Goal: Information Seeking & Learning: Compare options

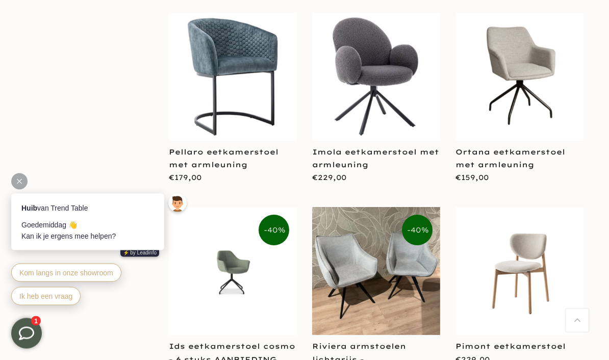
scroll to position [1248, 0]
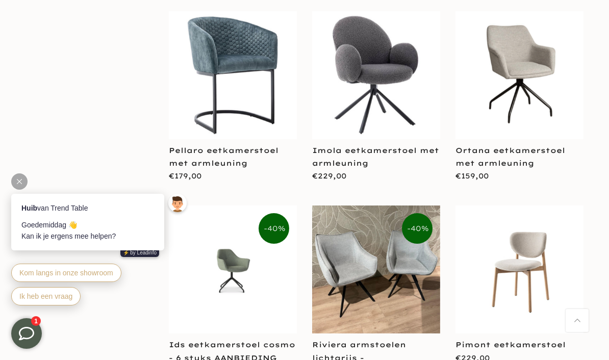
click at [390, 244] on img at bounding box center [376, 270] width 128 height 128
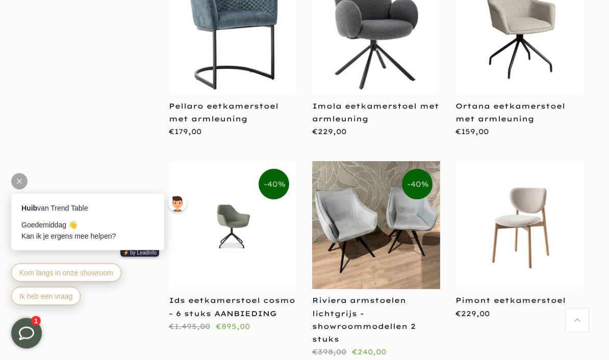
scroll to position [1299, 0]
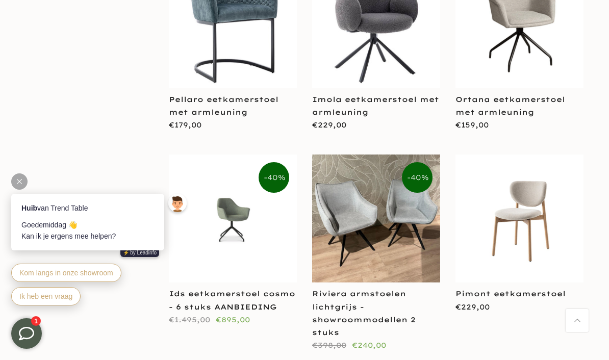
click at [248, 289] on link "Ids eetkamerstoel cosmo - 6 stuks AANBIEDING" at bounding box center [232, 300] width 127 height 22
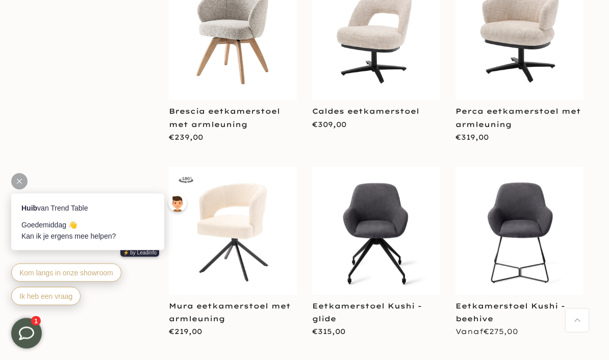
scroll to position [1707, 0]
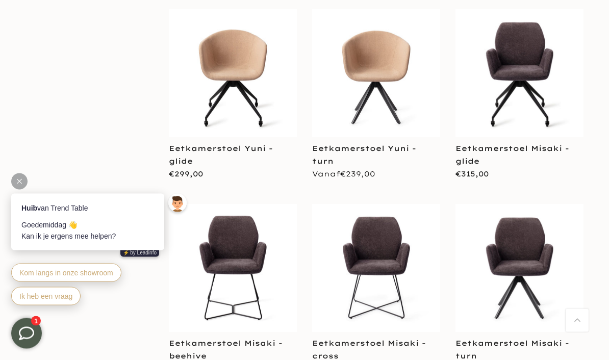
scroll to position [4002, 0]
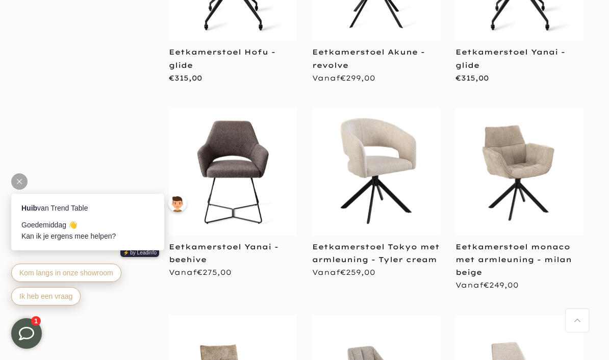
scroll to position [5636, 0]
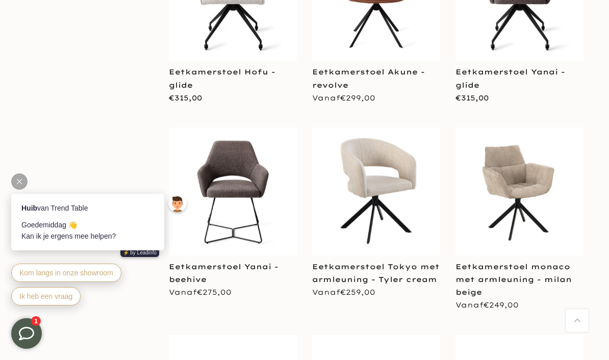
click at [389, 262] on link "Eetkamerstoel Tokyo met armleuning - Tyler cream" at bounding box center [376, 273] width 128 height 22
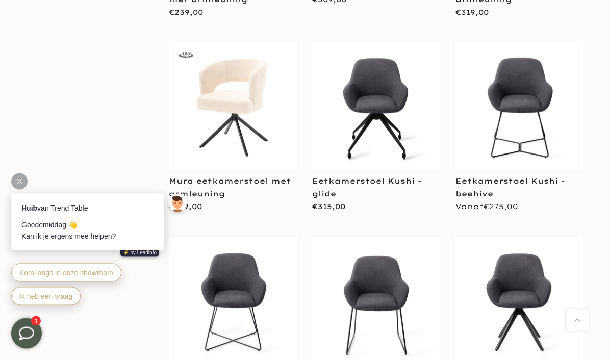
scroll to position [1828, 0]
click at [234, 176] on link "Mura eetkamerstoel met armleuning" at bounding box center [230, 187] width 122 height 22
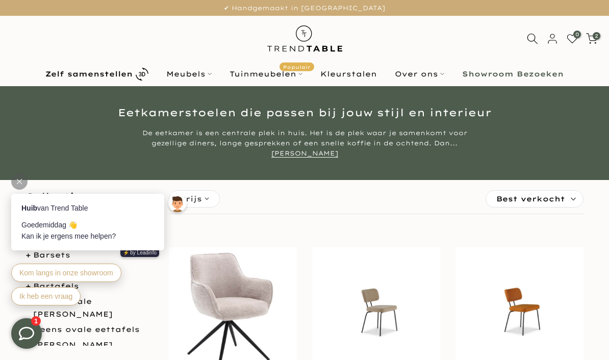
click at [575, 199] on label "Sorteren: Best verkocht" at bounding box center [534, 199] width 97 height 16
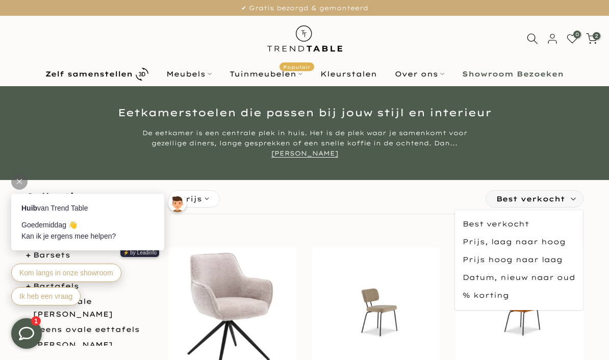
click at [557, 259] on span "Prijs hoog naar laag" at bounding box center [519, 260] width 128 height 18
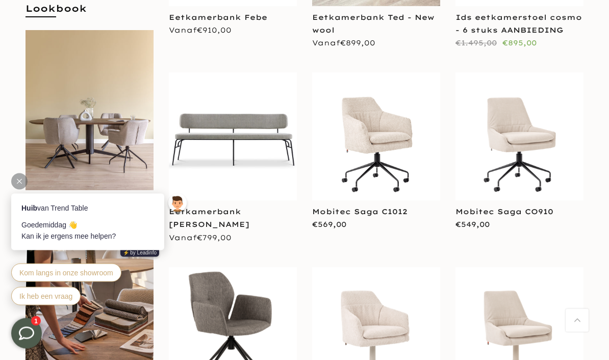
scroll to position [369, 0]
click at [366, 208] on link "Mobitec Saga C1012" at bounding box center [359, 211] width 95 height 9
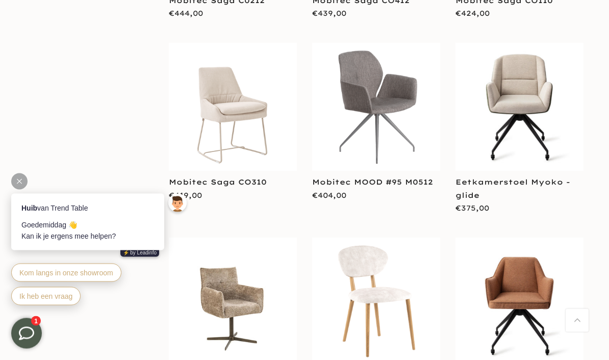
scroll to position [957, 0]
click at [379, 183] on link "Mobitec MOOD #95 M0512" at bounding box center [372, 182] width 121 height 9
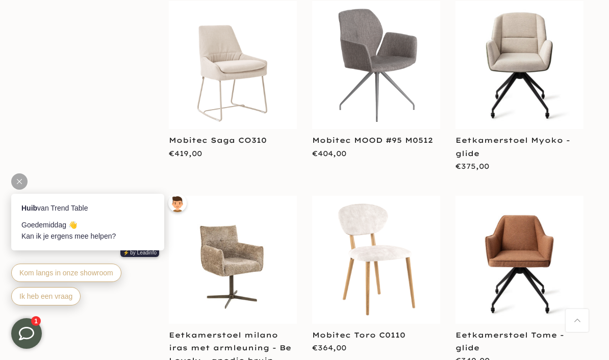
click at [519, 141] on link "Eetkamerstoel Myoko - glide" at bounding box center [513, 147] width 115 height 22
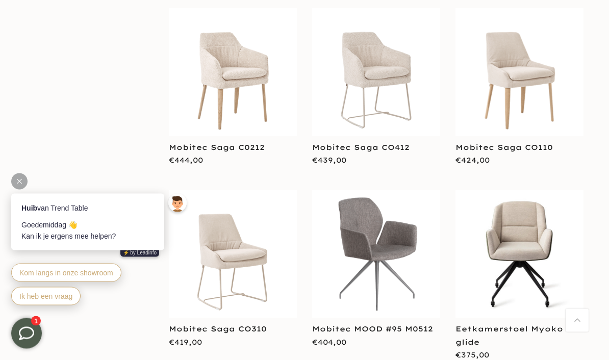
scroll to position [810, 0]
click at [390, 147] on link "Mobitec Saga CO412" at bounding box center [360, 147] width 97 height 9
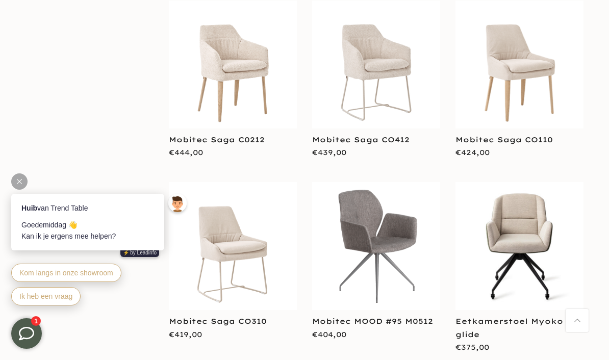
scroll to position [818, 0]
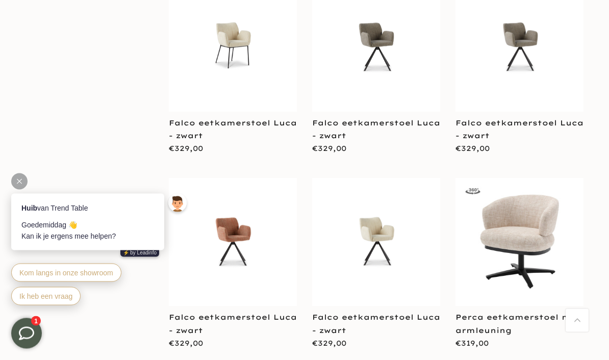
scroll to position [1809, 0]
click at [250, 118] on link "Falco eetkamerstoel Luca - zwart" at bounding box center [233, 129] width 128 height 22
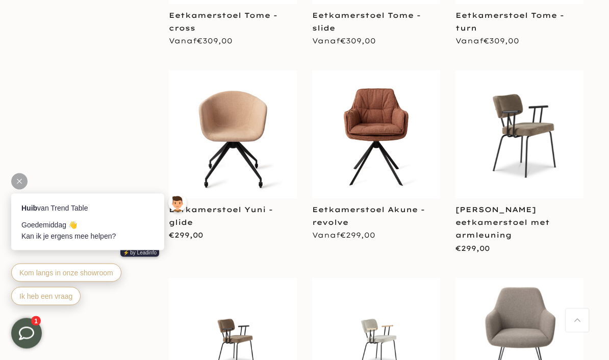
scroll to position [2892, 0]
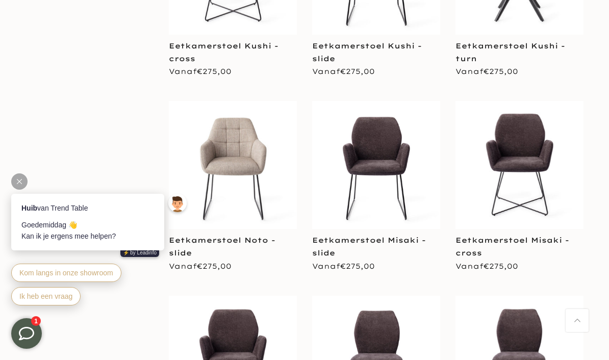
scroll to position [4249, 0]
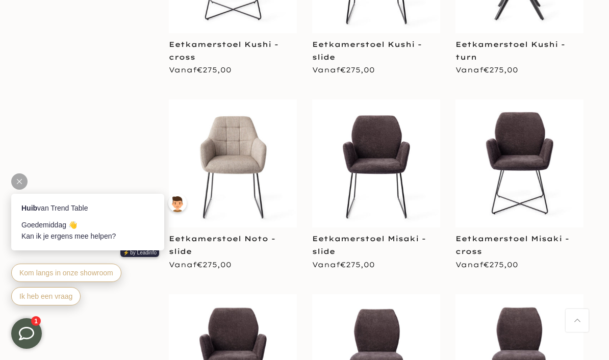
click at [381, 234] on link "Eetkamerstoel Misaki - slide" at bounding box center [369, 245] width 114 height 22
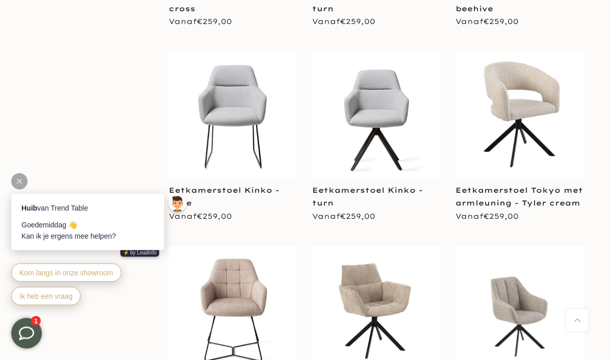
scroll to position [5661, 0]
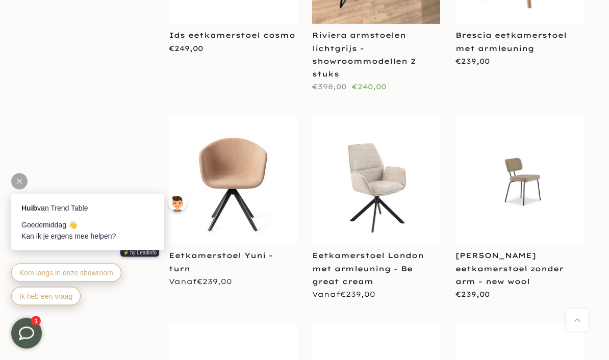
scroll to position [6766, 0]
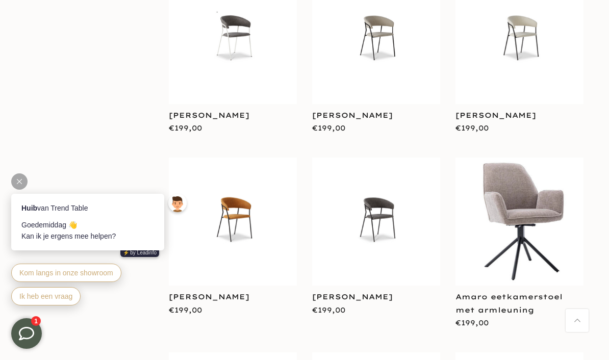
scroll to position [9318, 0]
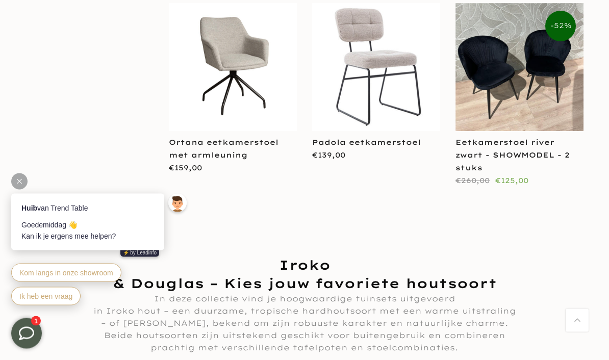
scroll to position [10252, 0]
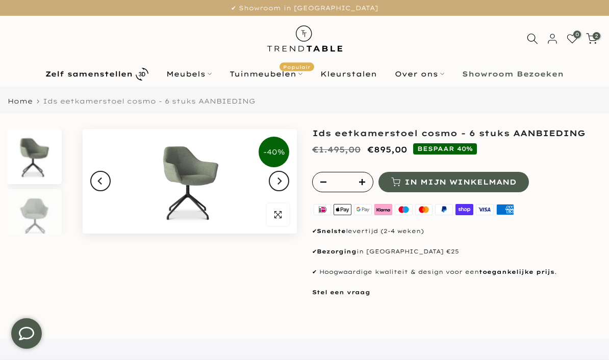
scroll to position [13, 0]
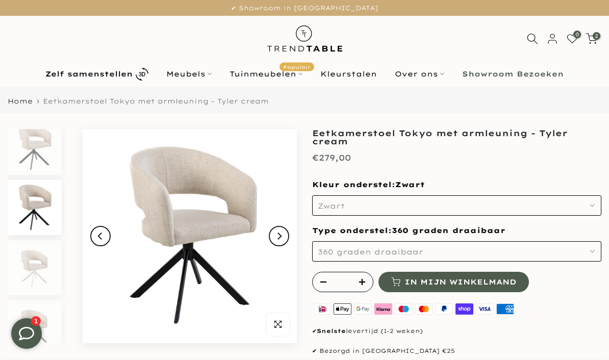
click at [596, 204] on button "Zwart" at bounding box center [456, 205] width 289 height 20
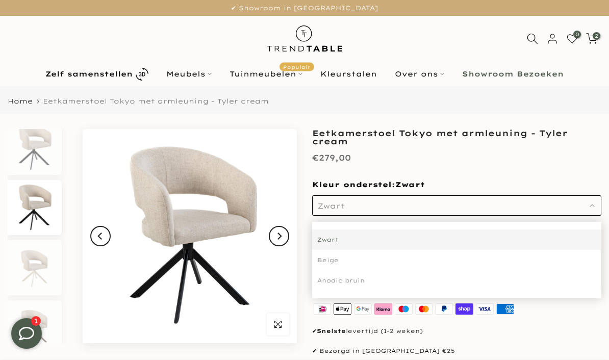
click at [365, 283] on div "Anodic bruin" at bounding box center [456, 280] width 289 height 20
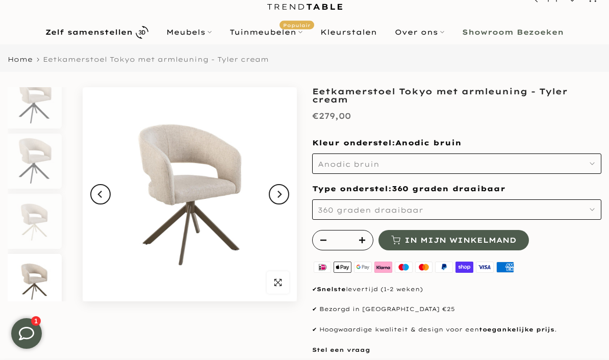
scroll to position [21, 0]
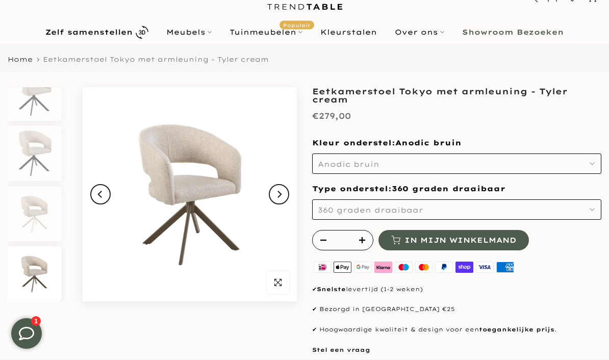
click at [595, 162] on icon "button" at bounding box center [592, 163] width 5 height 5
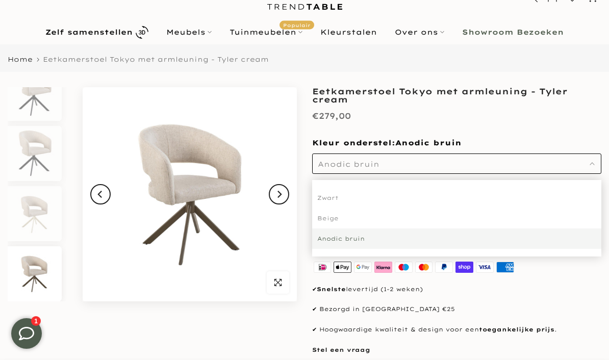
click at [334, 197] on div "Zwart" at bounding box center [456, 198] width 289 height 20
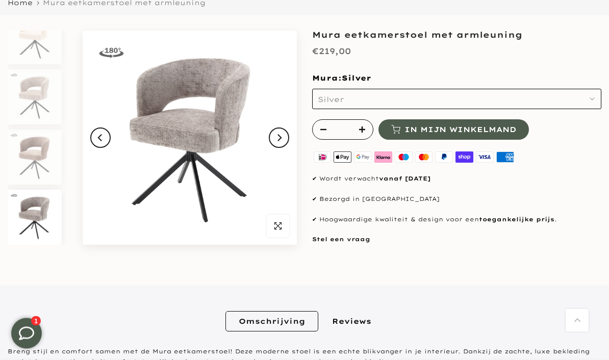
scroll to position [94, 0]
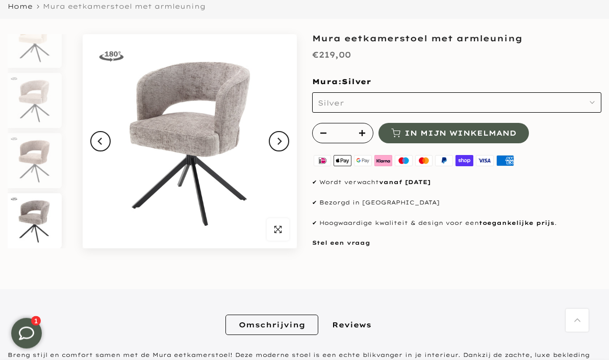
click at [595, 103] on icon "button" at bounding box center [592, 103] width 5 height 5
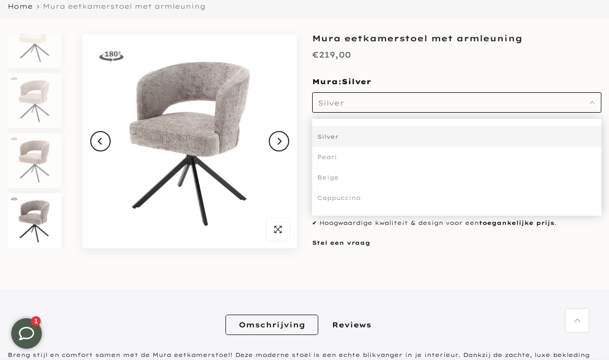
click at [334, 154] on div "Pearl" at bounding box center [456, 157] width 289 height 20
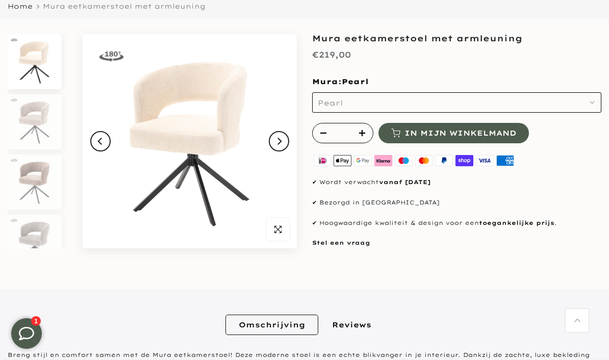
click at [601, 101] on button "Pearl" at bounding box center [456, 102] width 289 height 20
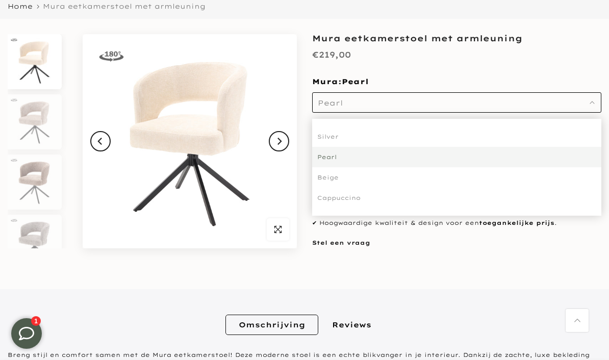
click at [337, 174] on div "Beige" at bounding box center [456, 177] width 289 height 20
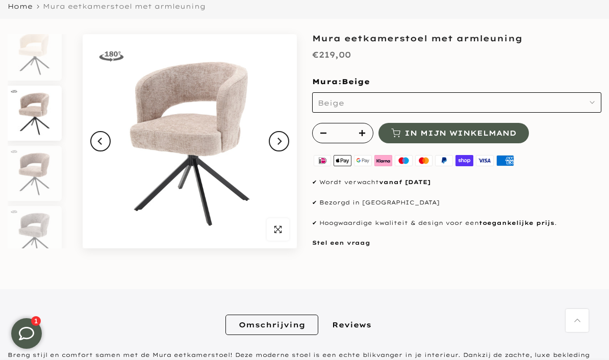
scroll to position [9, 0]
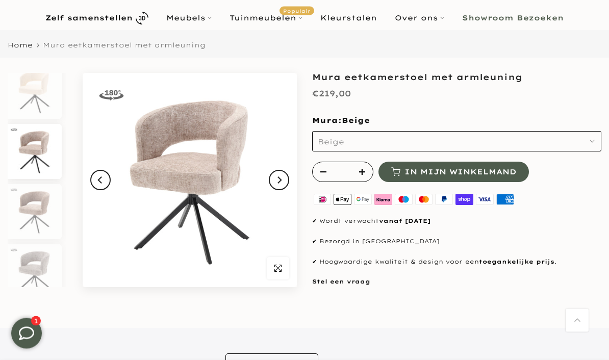
click at [600, 138] on button "Beige" at bounding box center [456, 142] width 289 height 20
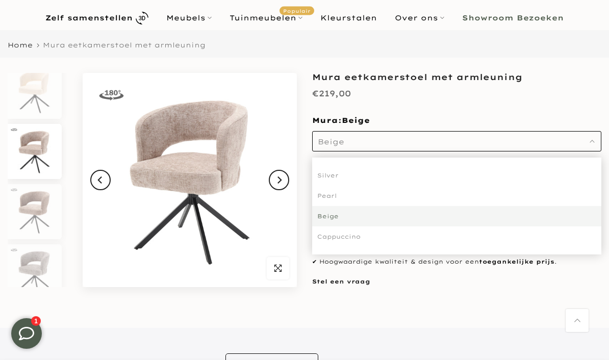
click at [359, 239] on div "Cappuccino" at bounding box center [456, 237] width 289 height 20
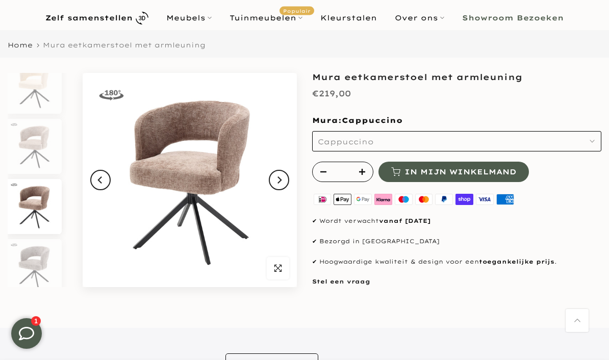
scroll to position [21, 0]
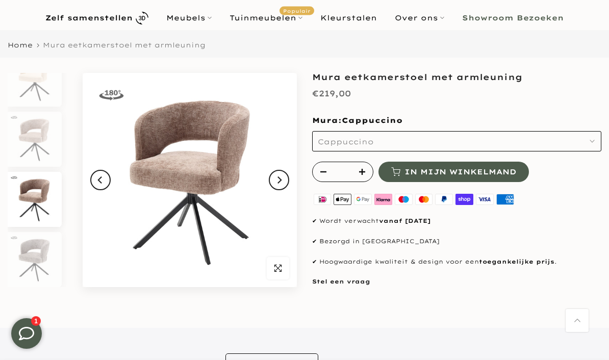
click at [598, 138] on button "Cappuccino" at bounding box center [456, 141] width 289 height 20
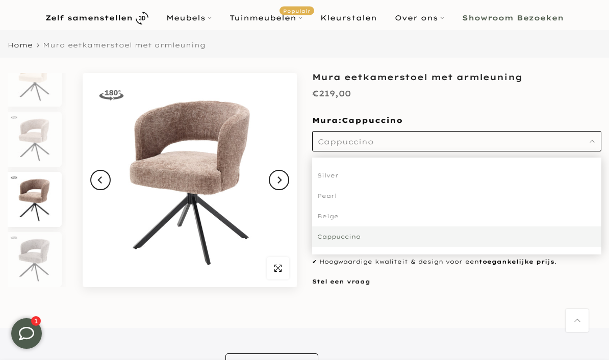
click at [340, 214] on div "Beige" at bounding box center [456, 216] width 289 height 20
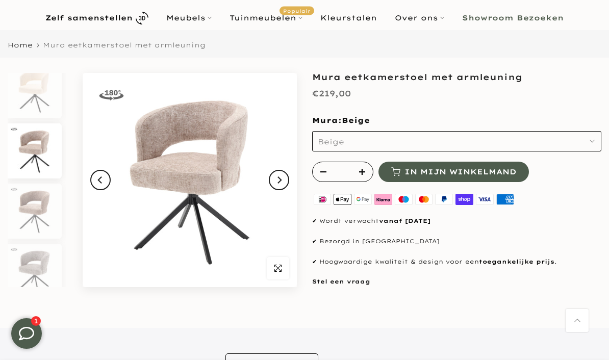
scroll to position [9, 0]
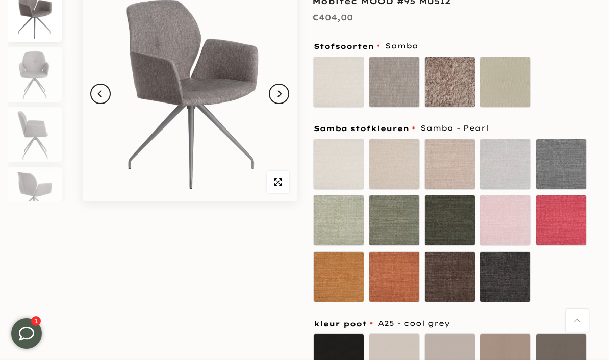
scroll to position [141, 0]
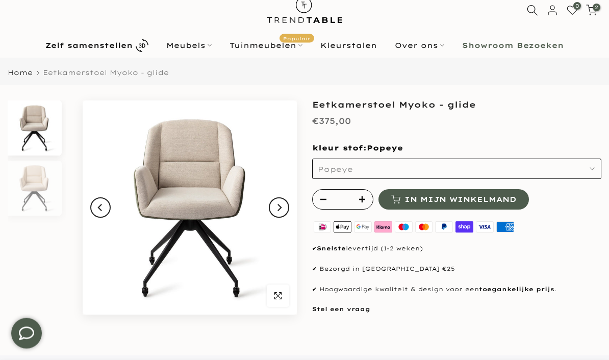
scroll to position [29, 0]
click at [212, 189] on img at bounding box center [190, 208] width 214 height 214
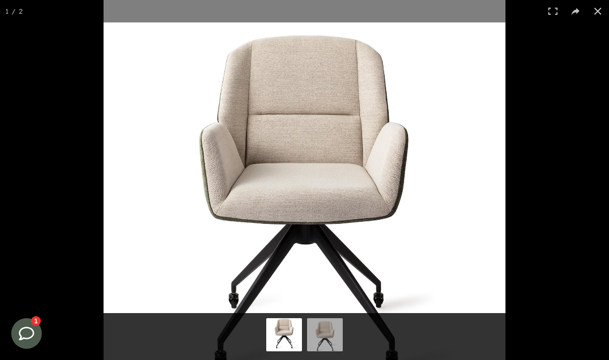
click at [600, 15] on button at bounding box center [598, 11] width 22 height 22
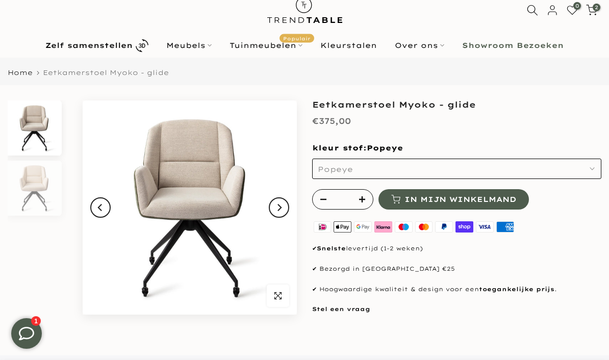
click at [595, 170] on icon "button" at bounding box center [592, 168] width 5 height 5
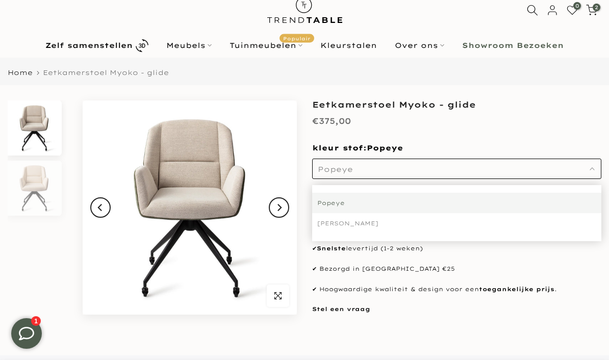
click at [353, 224] on div "[PERSON_NAME]" at bounding box center [456, 223] width 289 height 20
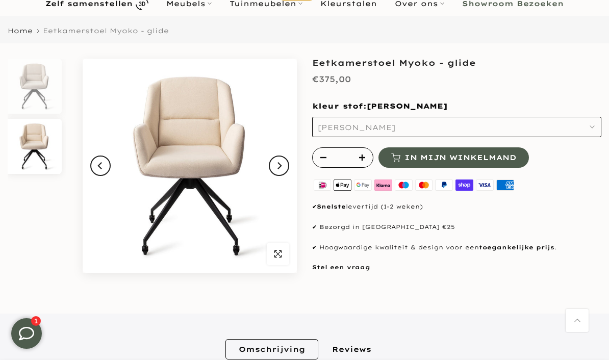
click at [360, 125] on span "[PERSON_NAME]" at bounding box center [357, 127] width 78 height 9
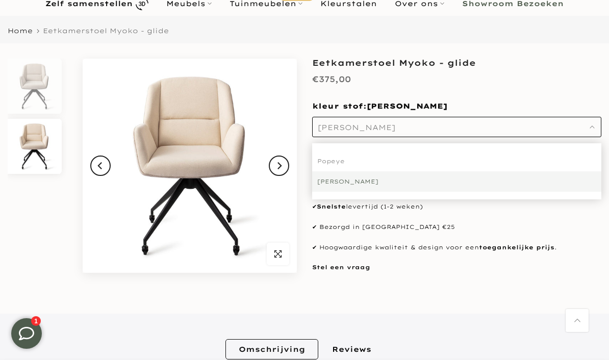
click at [344, 162] on div "Popeye" at bounding box center [456, 161] width 289 height 20
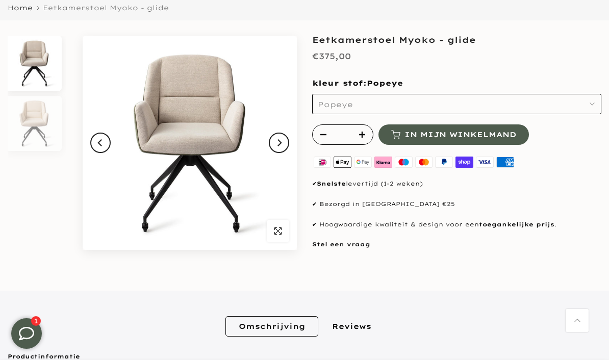
click at [285, 142] on button "Next" at bounding box center [279, 143] width 20 height 20
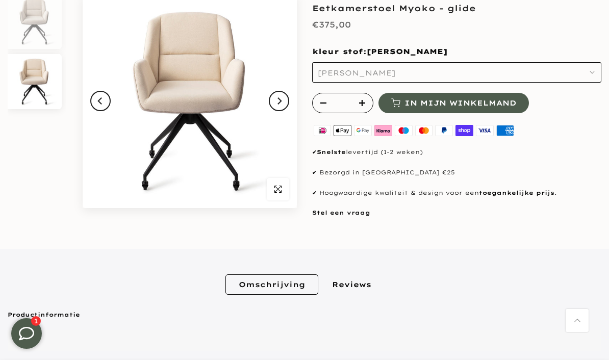
click at [283, 99] on button "Next" at bounding box center [279, 101] width 20 height 20
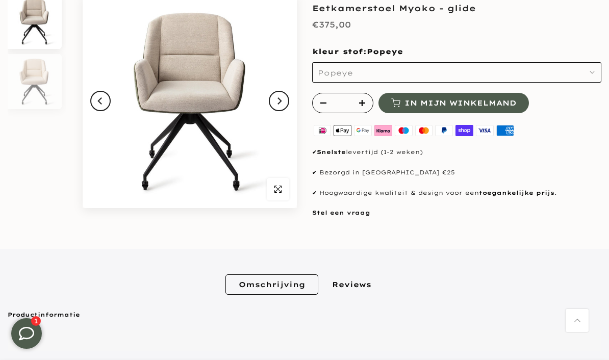
click at [285, 98] on button "Next" at bounding box center [279, 101] width 20 height 20
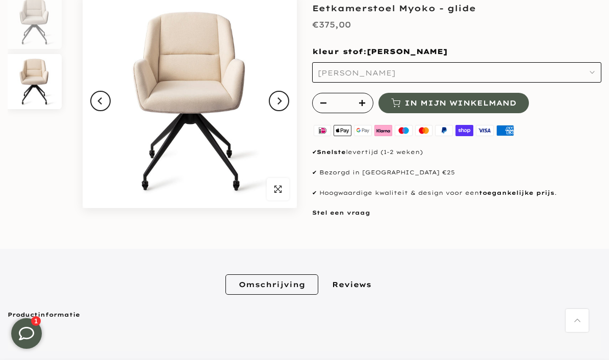
click at [283, 185] on span "button" at bounding box center [278, 189] width 22 height 22
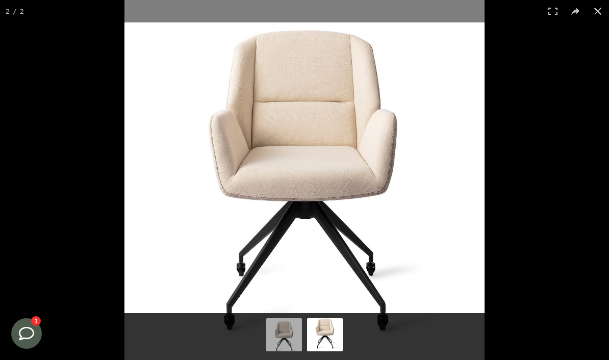
click at [604, 12] on button at bounding box center [598, 11] width 22 height 22
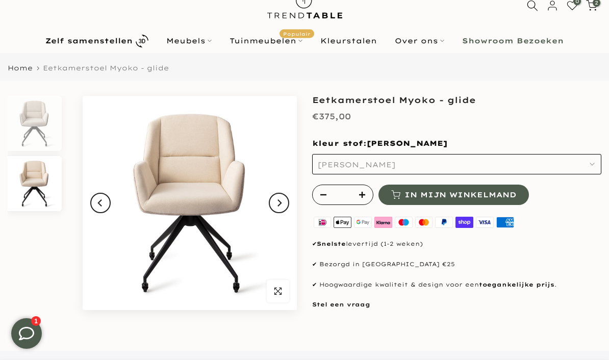
scroll to position [44, 0]
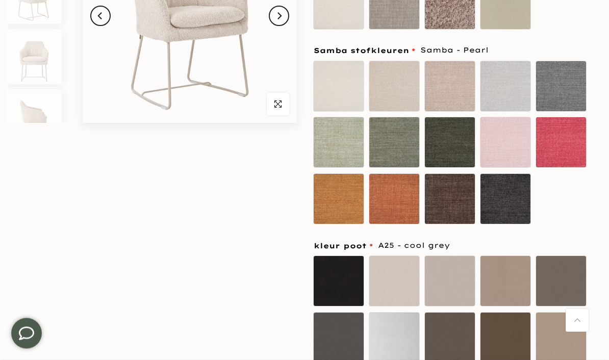
scroll to position [220, 0]
click at [340, 279] on label "A01 - black" at bounding box center [338, 281] width 51 height 51
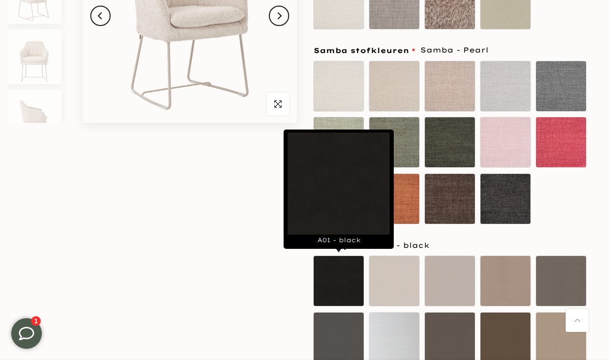
click at [353, 205] on label "Samba - Ocre" at bounding box center [338, 199] width 51 height 51
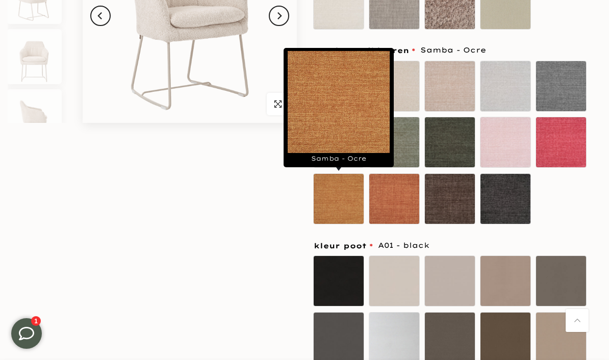
click at [576, 210] on div "Samba - Pearl Samba - Beige Samba - Taupe Samba - Steel Samba - Grey" at bounding box center [456, 144] width 289 height 169
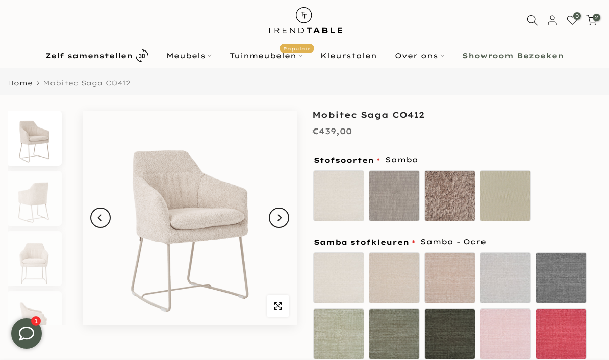
scroll to position [17, 0]
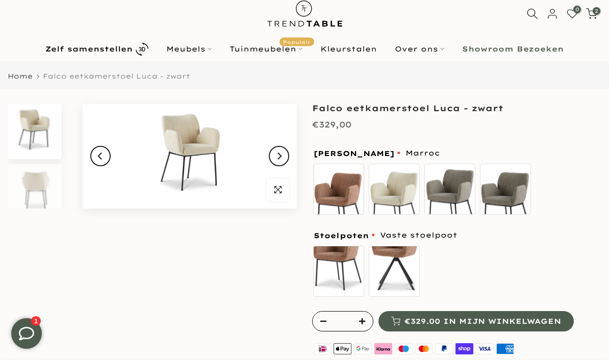
scroll to position [27, 0]
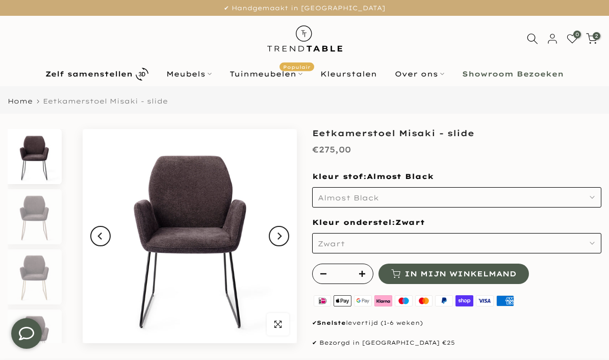
click at [598, 197] on button "Almost Black" at bounding box center [456, 197] width 289 height 20
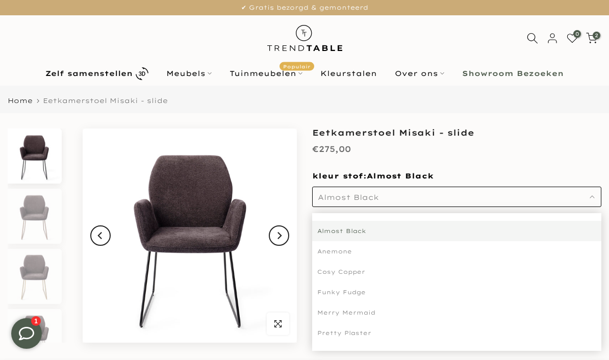
scroll to position [4, 0]
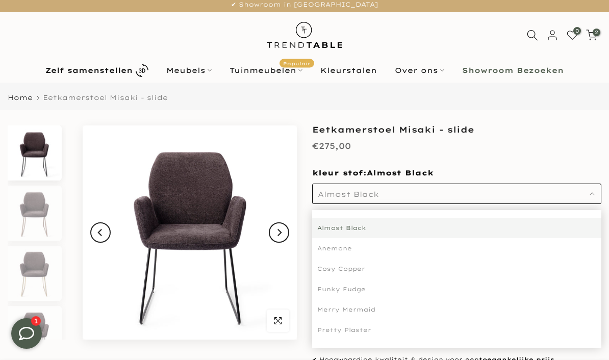
click at [365, 330] on div "Pretty Plaster" at bounding box center [456, 330] width 289 height 20
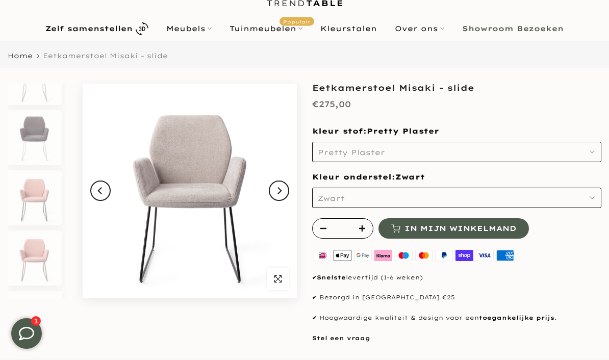
scroll to position [1454, 0]
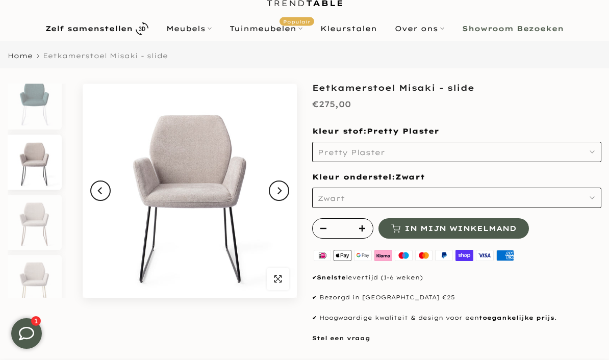
click at [597, 152] on button "Pretty Plaster" at bounding box center [456, 152] width 289 height 20
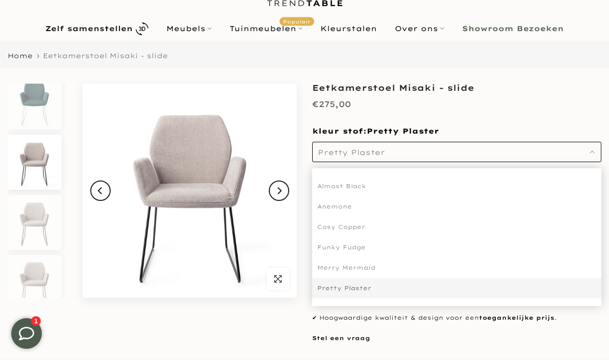
click at [368, 270] on div "Merry Mermaid" at bounding box center [456, 268] width 289 height 20
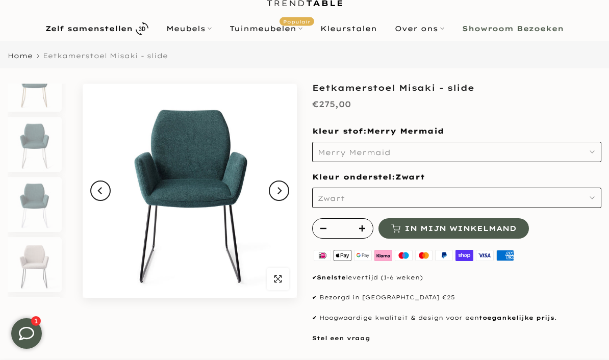
scroll to position [1153, 0]
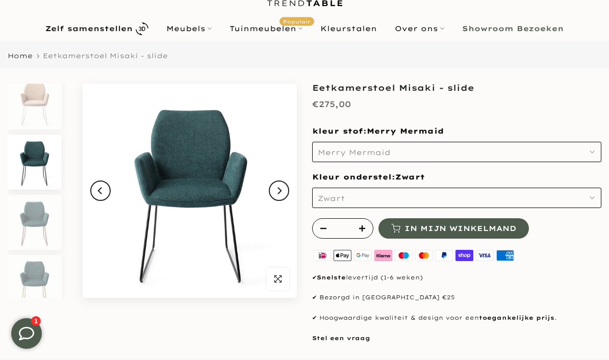
click at [598, 149] on button "Merry Mermaid" at bounding box center [456, 152] width 289 height 20
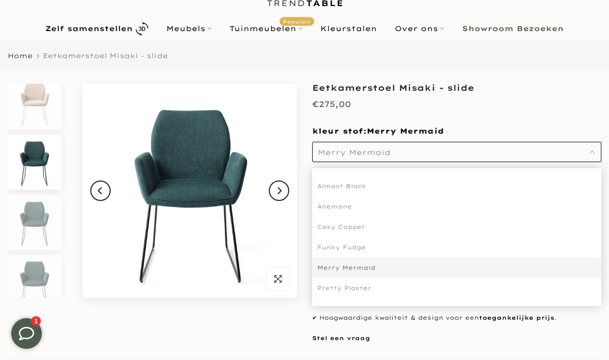
click at [366, 247] on div "Funky Fudge" at bounding box center [456, 247] width 289 height 20
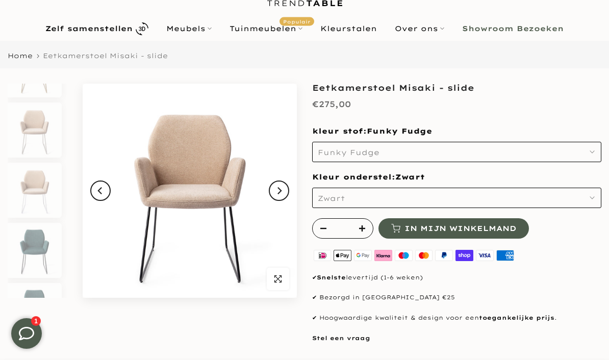
scroll to position [852, 0]
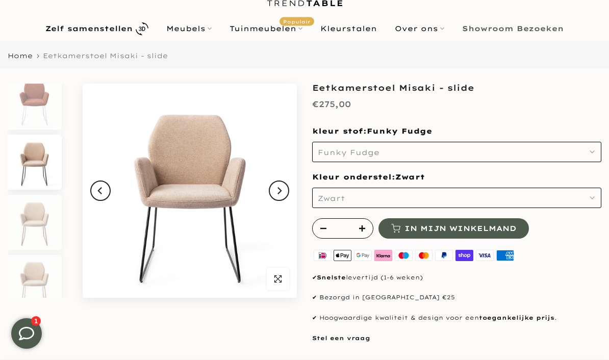
click at [27, 167] on img at bounding box center [34, 162] width 53 height 55
click at [29, 215] on img at bounding box center [34, 222] width 53 height 55
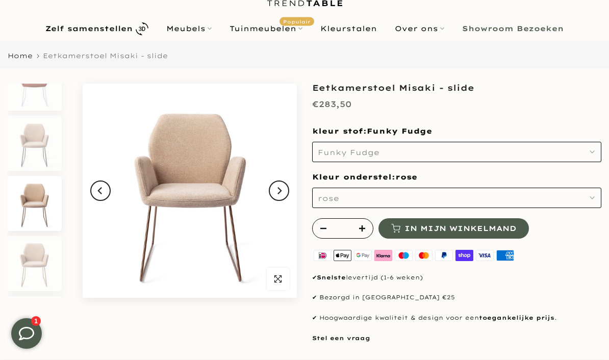
scroll to position [912, 0]
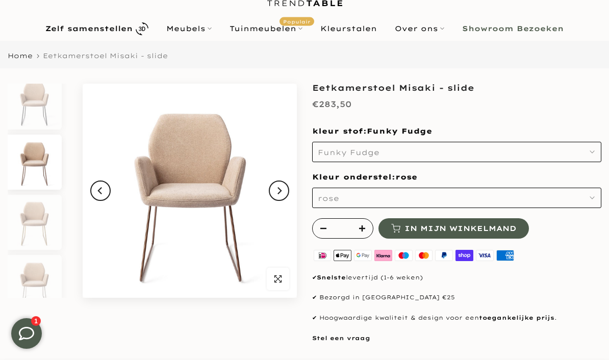
click at [284, 187] on button "Next" at bounding box center [279, 191] width 20 height 20
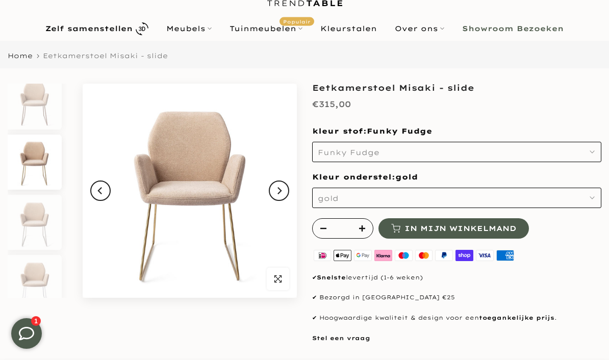
click at [283, 185] on button "Next" at bounding box center [279, 191] width 20 height 20
